Goal: Check status: Check status

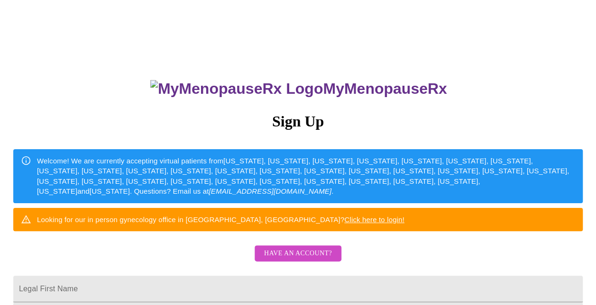
click at [284, 260] on span "Have an account?" at bounding box center [298, 254] width 68 height 12
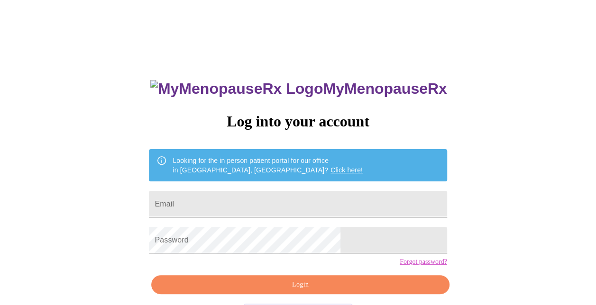
click at [255, 202] on input "Email" at bounding box center [298, 204] width 298 height 27
type input "[EMAIL_ADDRESS][DOMAIN_NAME]"
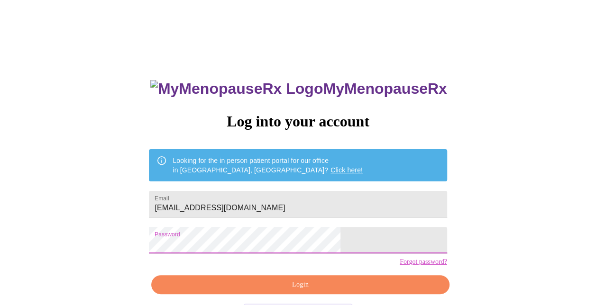
click at [277, 291] on span "Login" at bounding box center [300, 285] width 276 height 12
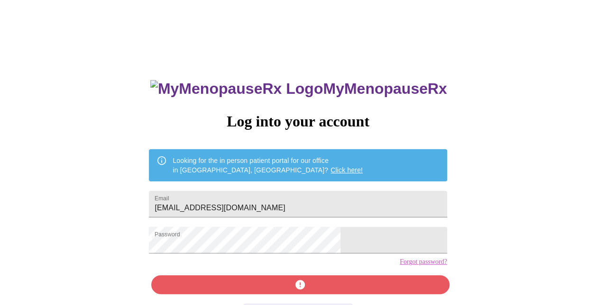
scroll to position [37, 0]
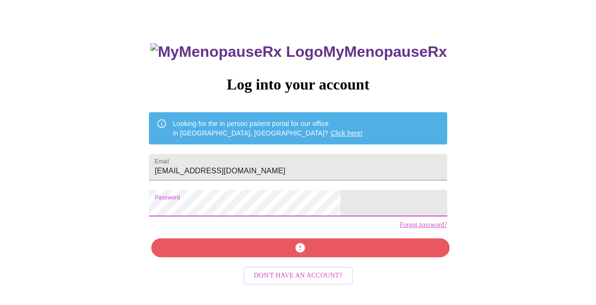
click at [156, 209] on div "MyMenopauseRx Log into your account Looking for the in person patient portal fo…" at bounding box center [298, 150] width 588 height 366
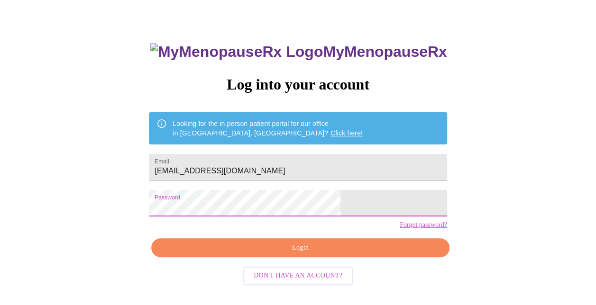
click at [229, 254] on span "Login" at bounding box center [300, 248] width 276 height 12
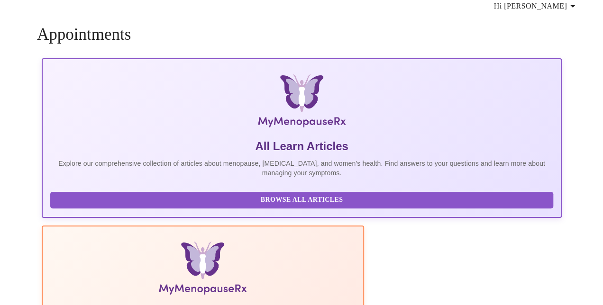
scroll to position [37, 0]
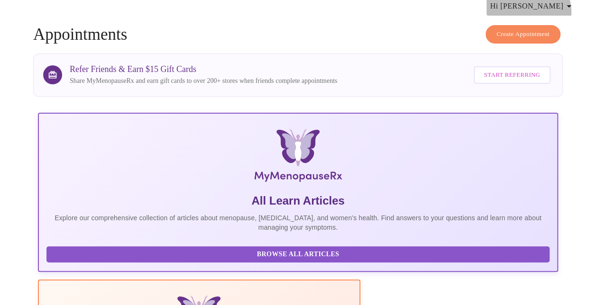
click at [565, 8] on span "Hi [PERSON_NAME]" at bounding box center [532, 6] width 84 height 13
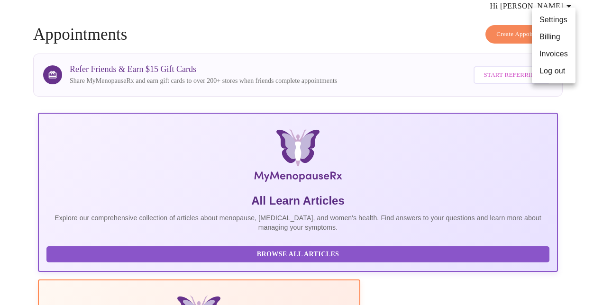
click at [407, 36] on div at bounding box center [301, 152] width 603 height 305
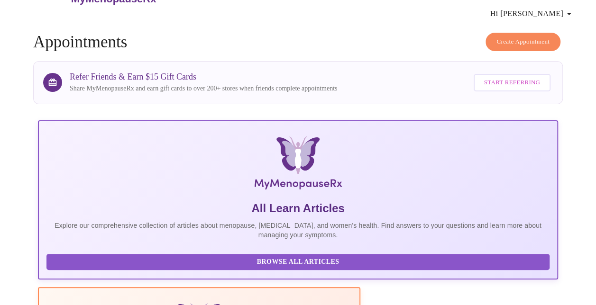
scroll to position [0, 0]
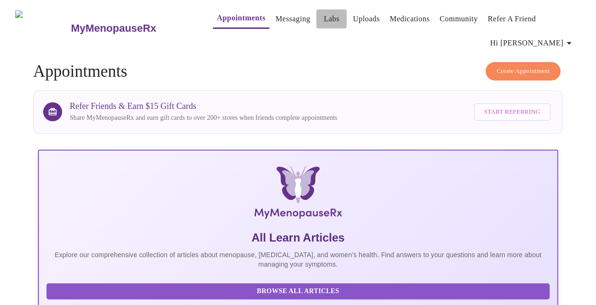
click at [324, 12] on link "Labs" at bounding box center [332, 18] width 16 height 13
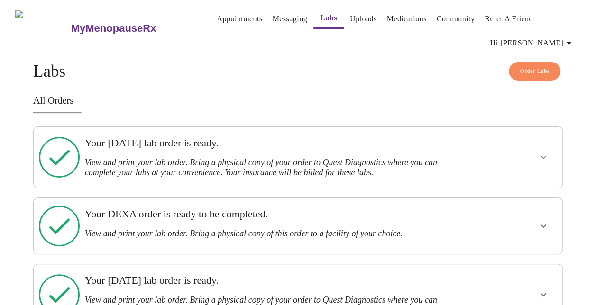
click at [246, 143] on h3 "Your [DATE] lab order is ready." at bounding box center [272, 143] width 375 height 12
click at [542, 164] on button "show more" at bounding box center [543, 157] width 23 height 23
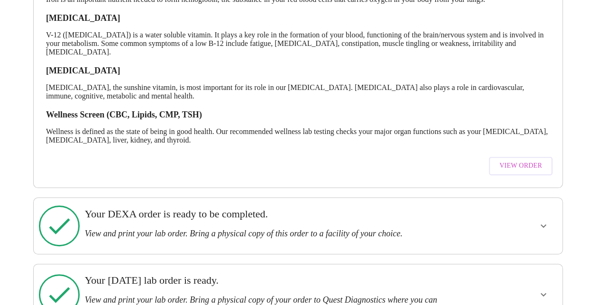
scroll to position [366, 0]
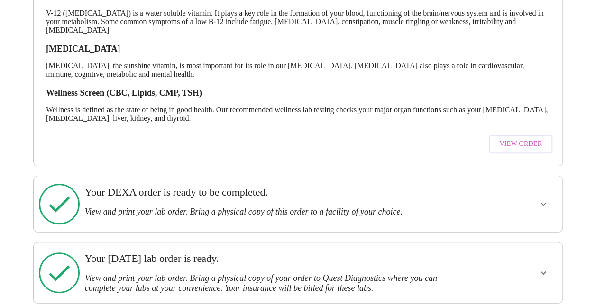
click at [527, 146] on span "View Order" at bounding box center [520, 144] width 43 height 12
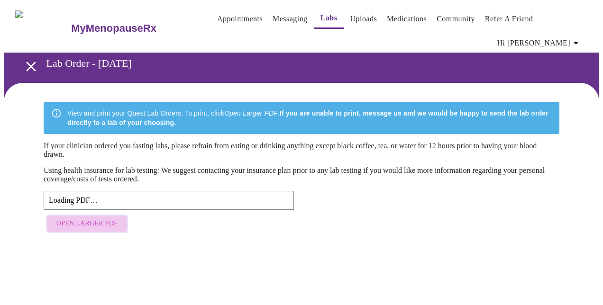
click at [93, 230] on span "Open Larger PDF" at bounding box center [86, 224] width 61 height 12
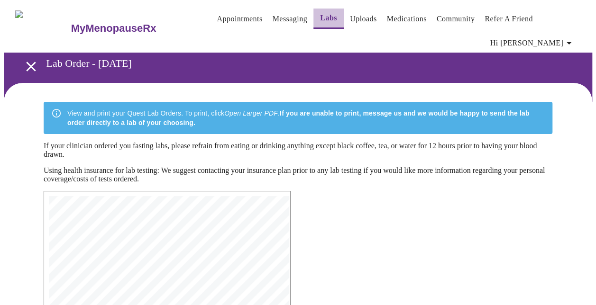
click at [320, 13] on link "Labs" at bounding box center [328, 17] width 17 height 13
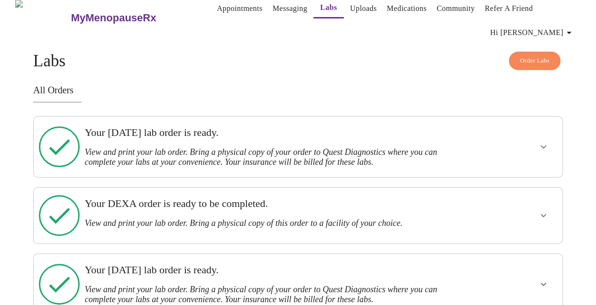
scroll to position [17, 0]
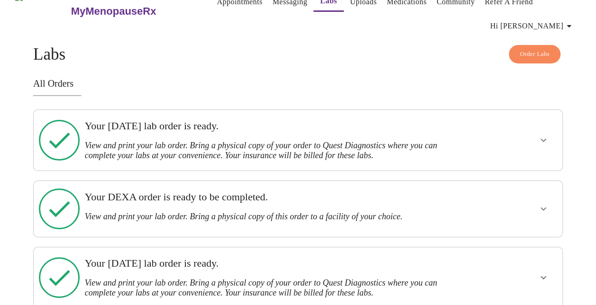
click at [558, 252] on div at bounding box center [515, 277] width 87 height 53
click at [549, 272] on icon "show more" at bounding box center [542, 277] width 11 height 11
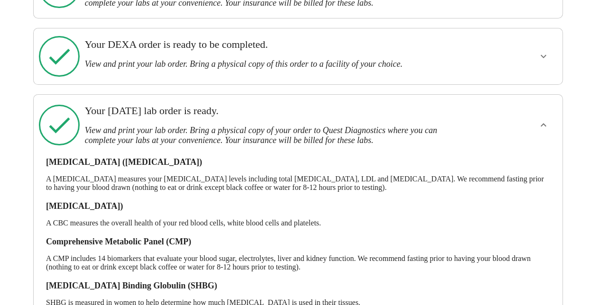
scroll to position [242, 0]
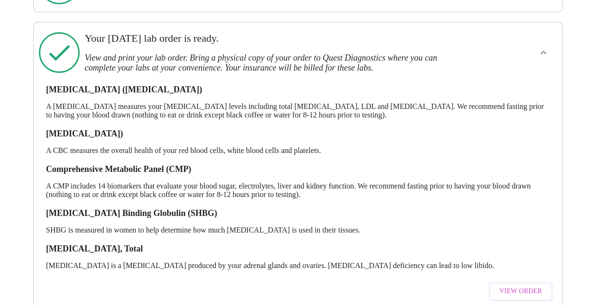
click at [532, 282] on button "View Order" at bounding box center [521, 291] width 64 height 18
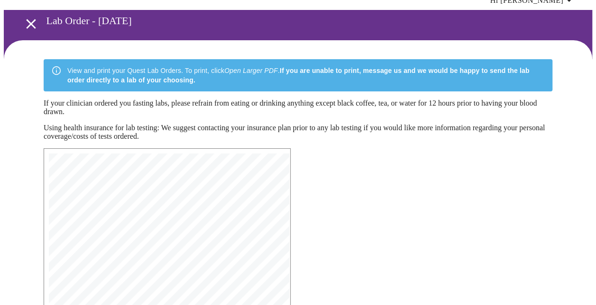
scroll to position [258, 0]
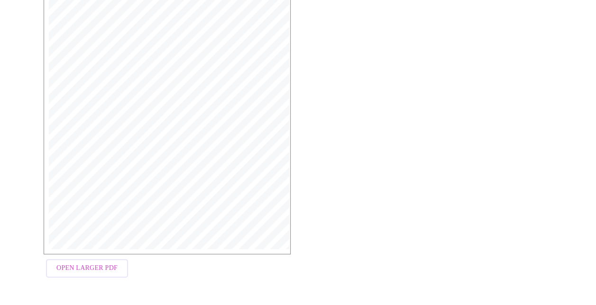
click at [72, 268] on span "Open Larger PDF" at bounding box center [86, 269] width 61 height 12
click at [64, 272] on span "Open Larger PDF" at bounding box center [86, 269] width 61 height 12
